Goal: Task Accomplishment & Management: Manage account settings

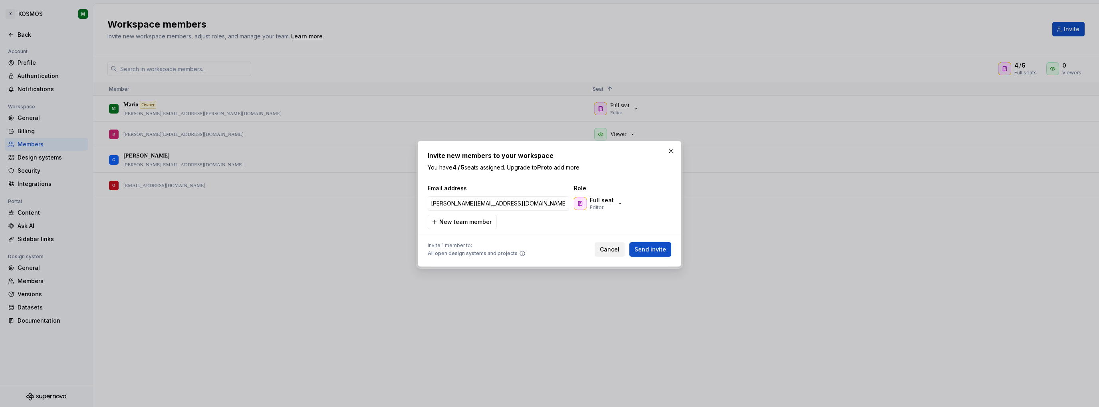
click at [610, 250] on span "Cancel" at bounding box center [610, 249] width 20 height 8
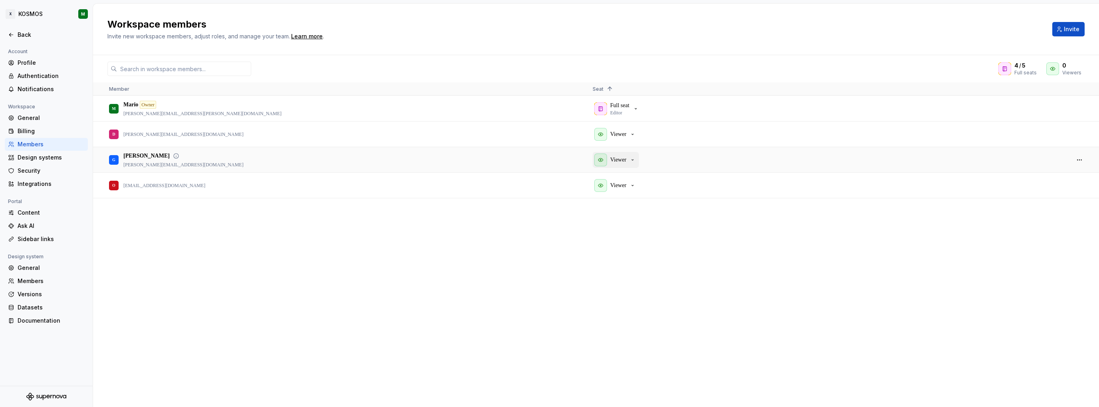
click at [623, 160] on p "Viewer" at bounding box center [618, 160] width 16 height 8
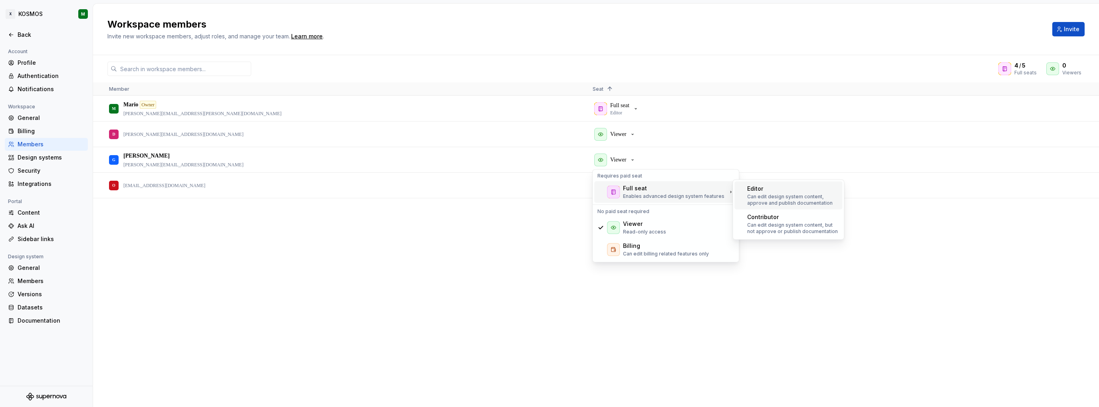
click at [824, 197] on p "Can edit design system content, approve and publish documentation" at bounding box center [793, 199] width 92 height 13
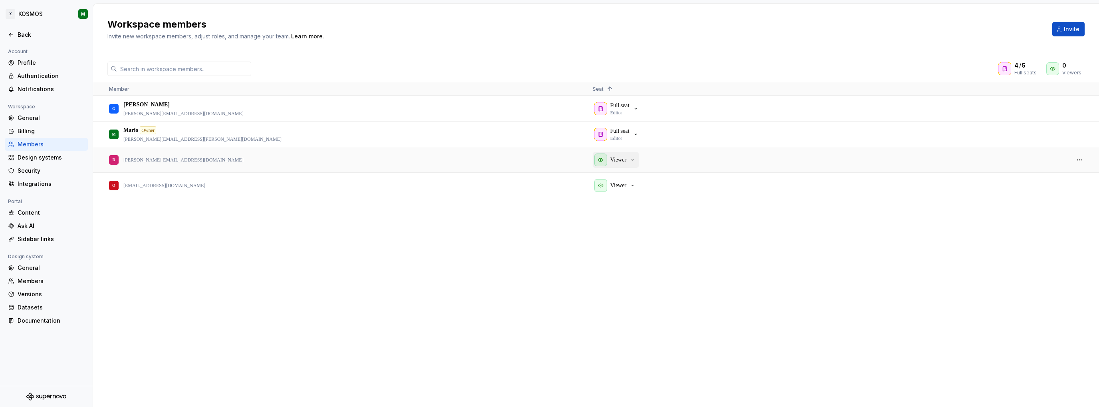
click at [626, 165] on div "Viewer" at bounding box center [615, 159] width 42 height 13
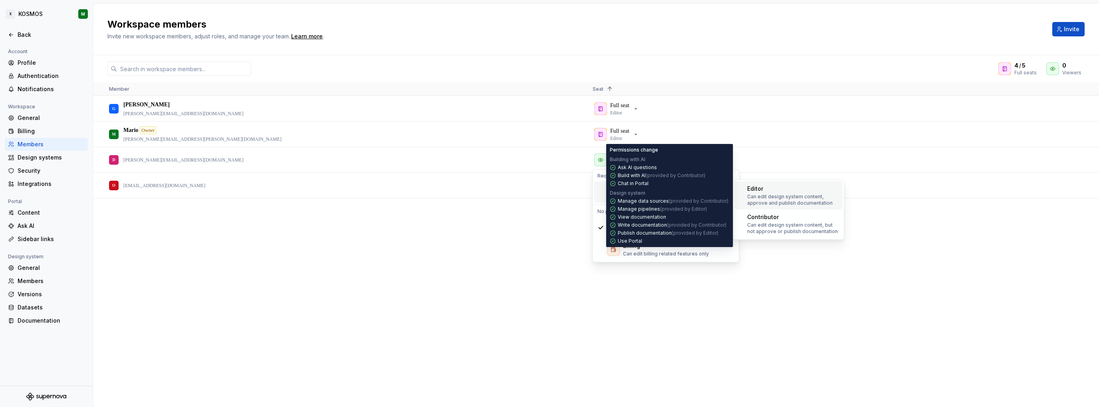
click at [762, 193] on p "Can edit design system content, approve and publish documentation" at bounding box center [793, 199] width 92 height 13
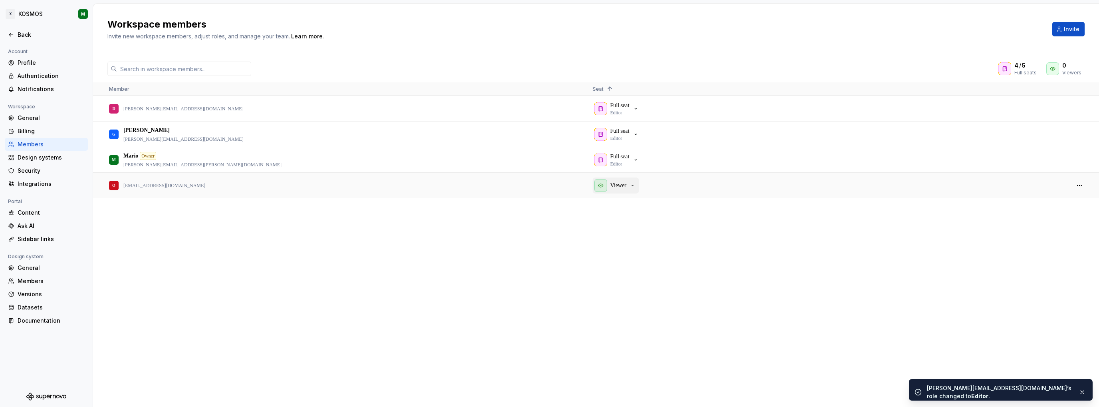
click at [635, 190] on div "Viewer" at bounding box center [615, 185] width 42 height 13
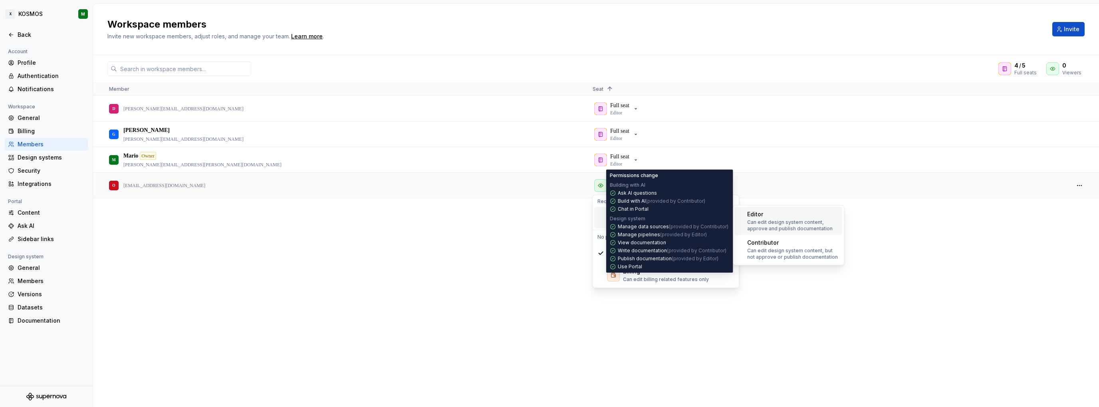
click at [761, 222] on p "Can edit design system content, approve and publish documentation" at bounding box center [793, 225] width 92 height 13
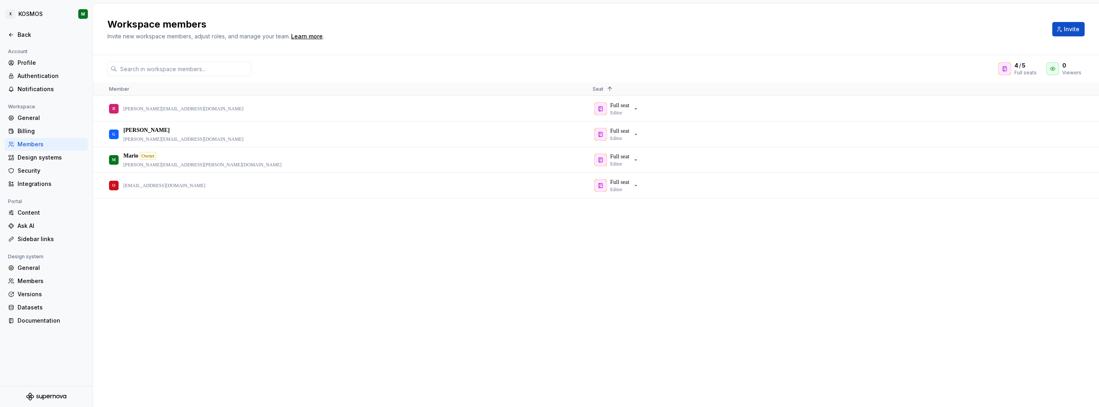
drag, startPoint x: 637, startPoint y: 268, endPoint x: 636, endPoint y: 251, distance: 16.4
click at [634, 266] on div "M [PERSON_NAME] Owner [PERSON_NAME][EMAIL_ADDRESS][PERSON_NAME][DOMAIN_NAME] Fu…" at bounding box center [596, 251] width 1006 height 310
click at [26, 36] on div "Back" at bounding box center [51, 35] width 67 height 8
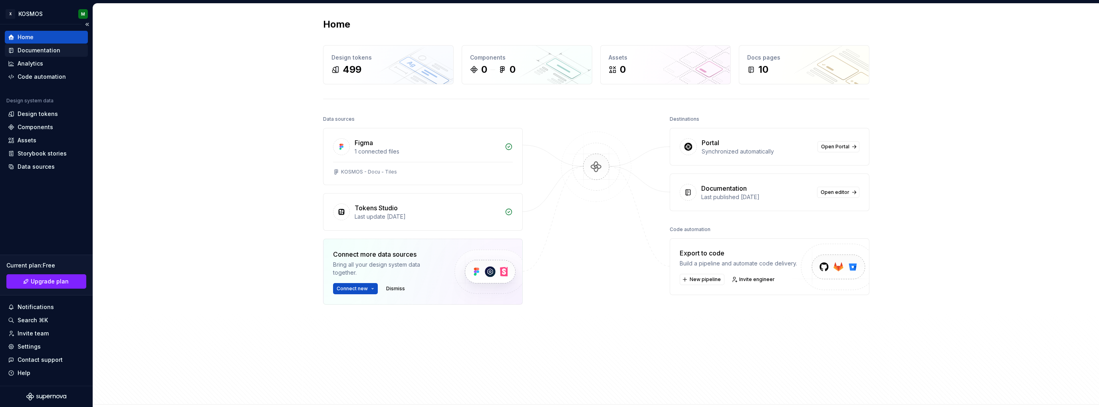
click at [56, 50] on div "Documentation" at bounding box center [39, 50] width 43 height 8
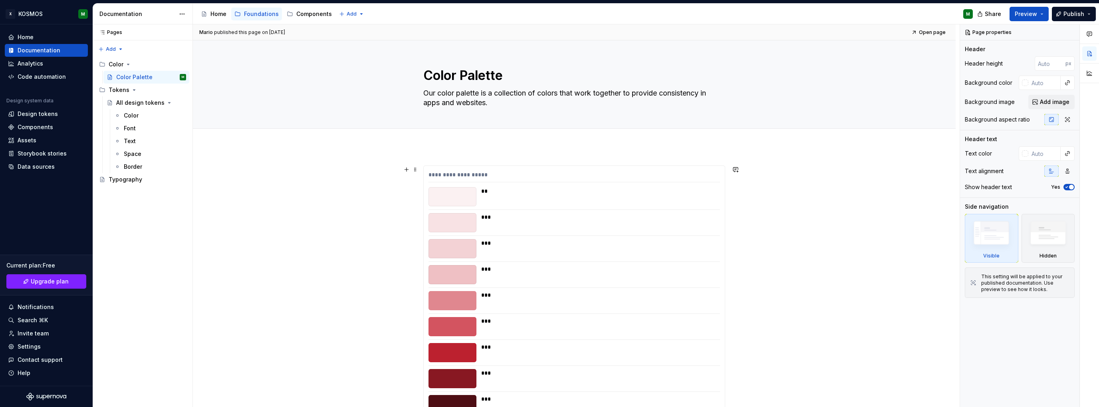
type textarea "*"
